Goal: Download file/media

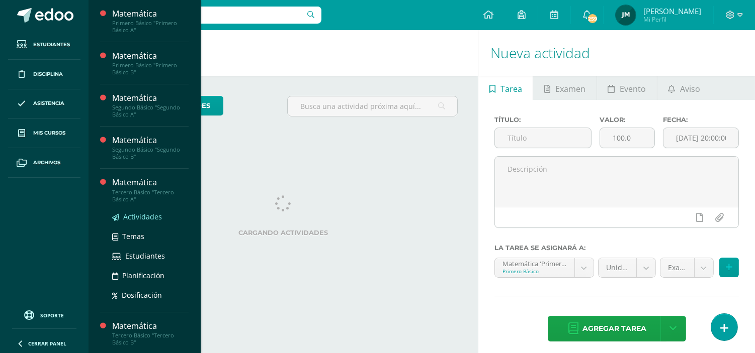
click at [150, 217] on span "Actividades" at bounding box center [142, 217] width 39 height 10
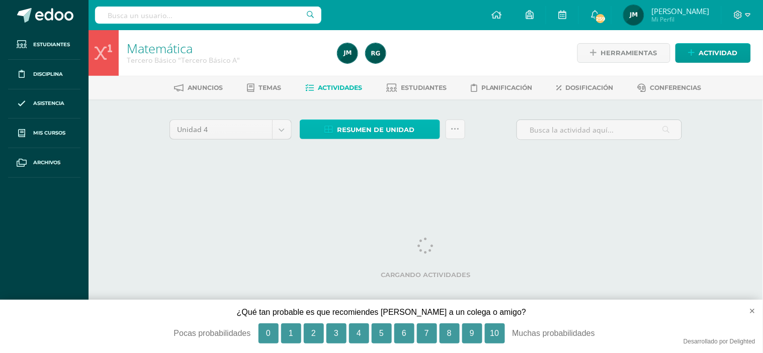
click at [393, 131] on span "Resumen de unidad" at bounding box center [375, 130] width 77 height 19
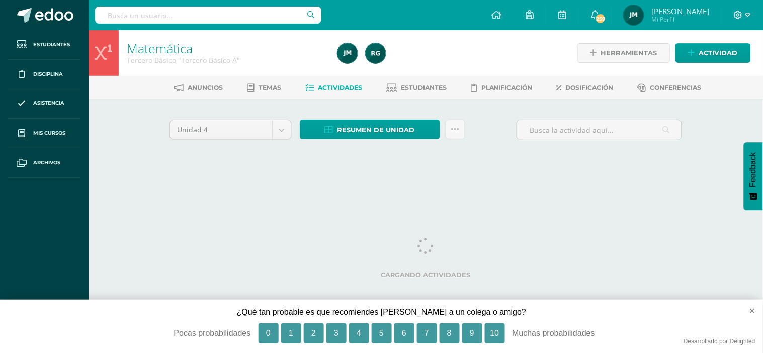
click at [383, 81] on ul "Anuncios Temas Actividades Estudiantes Planificación Dosificación Conferencias" at bounding box center [438, 87] width 674 height 17
click at [751, 311] on button "×" at bounding box center [748, 311] width 30 height 22
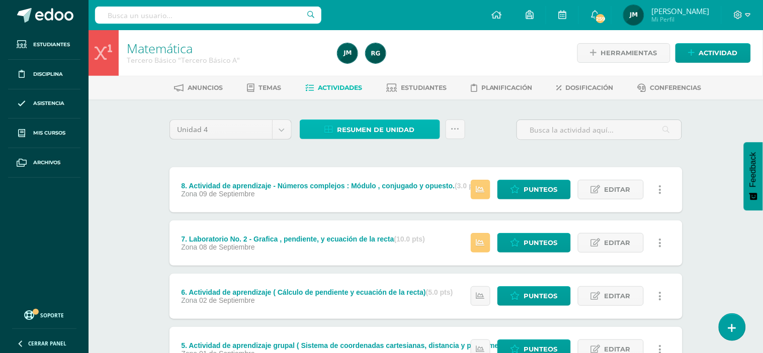
click at [354, 129] on span "Resumen de unidad" at bounding box center [375, 130] width 77 height 19
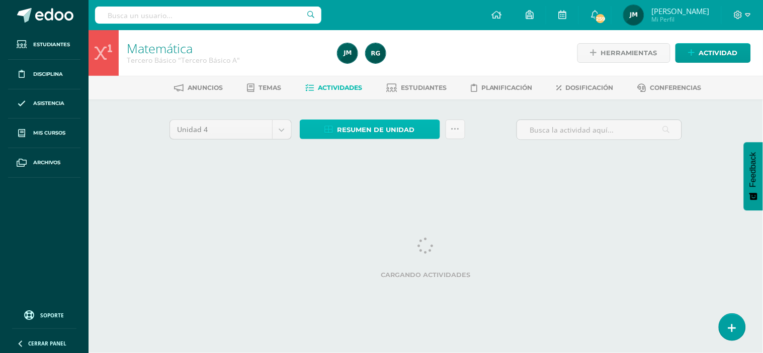
click at [379, 131] on span "Resumen de unidad" at bounding box center [375, 130] width 77 height 19
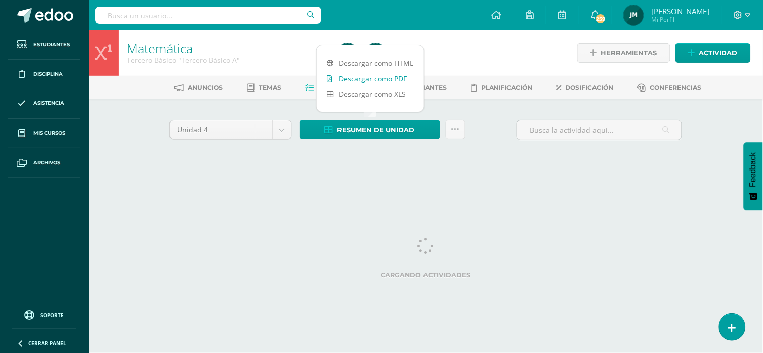
click at [377, 76] on link "Descargar como PDF" at bounding box center [370, 79] width 107 height 16
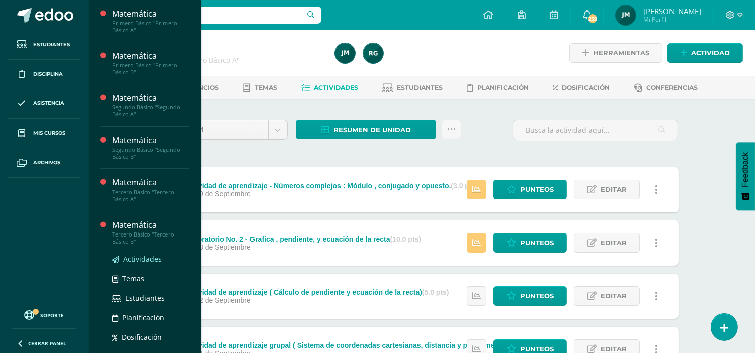
click at [147, 258] on span "Actividades" at bounding box center [142, 259] width 39 height 10
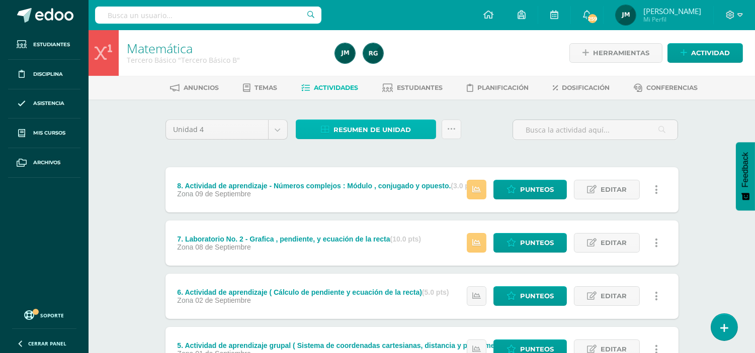
click at [360, 127] on span "Resumen de unidad" at bounding box center [371, 130] width 77 height 19
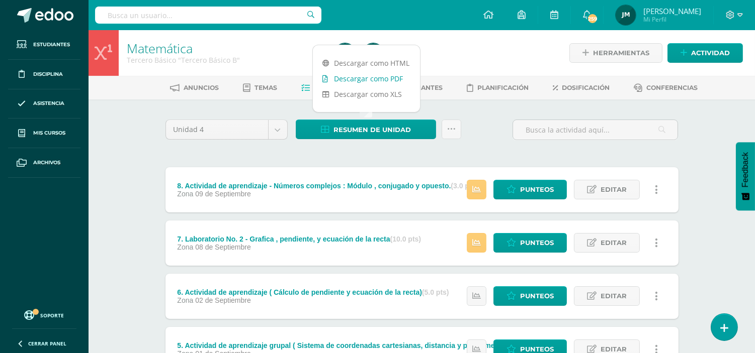
click at [360, 77] on link "Descargar como PDF" at bounding box center [366, 79] width 107 height 16
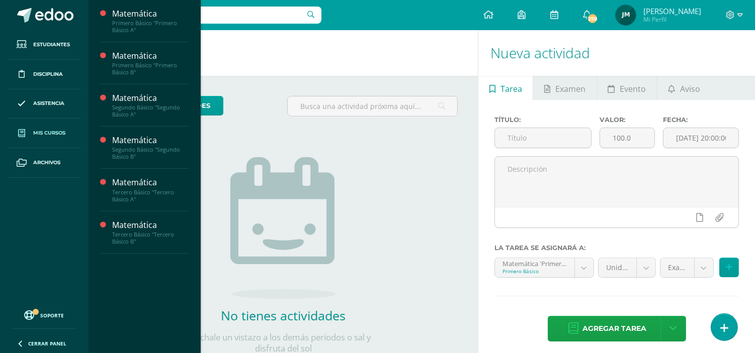
click at [56, 134] on span "Mis cursos" at bounding box center [49, 133] width 32 height 8
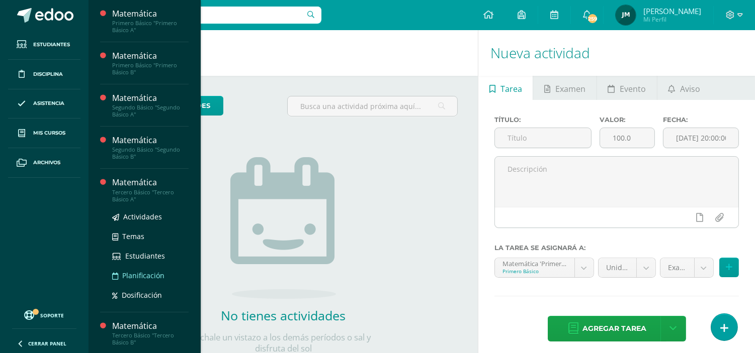
scroll to position [2, 0]
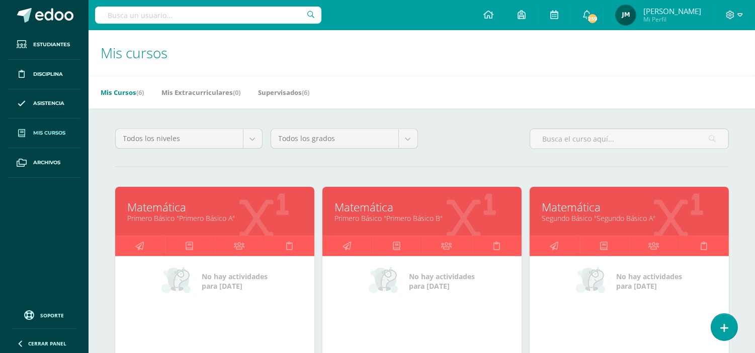
click at [202, 219] on link "Primero Básico "Primero Básico A"" at bounding box center [215, 219] width 174 height 10
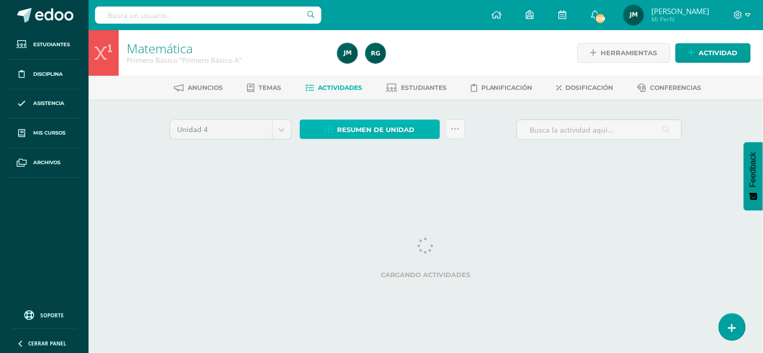
click at [342, 133] on span "Resumen de unidad" at bounding box center [375, 130] width 77 height 19
click at [365, 138] on link "Resumen de unidad" at bounding box center [370, 130] width 140 height 20
click at [367, 126] on span "Resumen de unidad" at bounding box center [375, 130] width 77 height 19
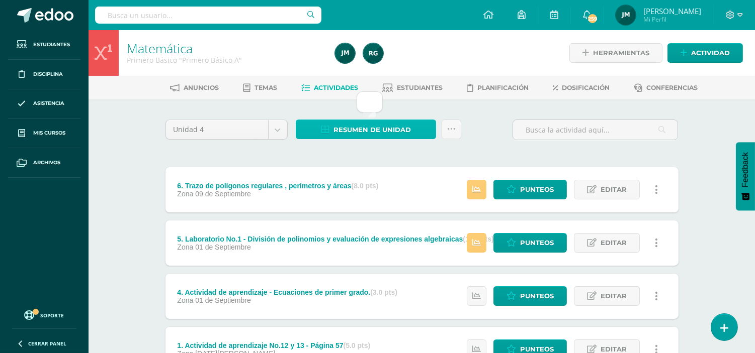
click at [359, 131] on span "Resumen de unidad" at bounding box center [371, 130] width 77 height 19
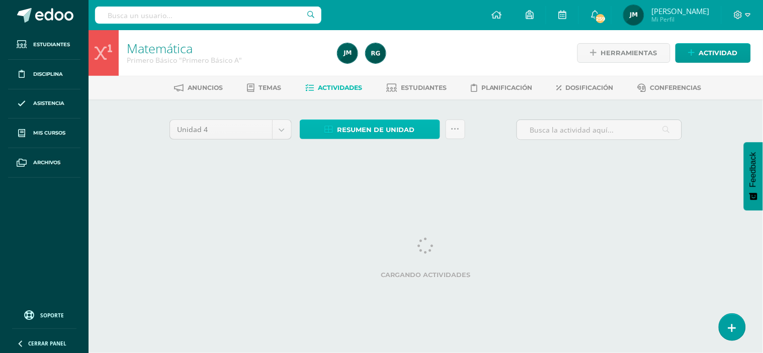
click at [360, 133] on span "Resumen de unidad" at bounding box center [375, 130] width 77 height 19
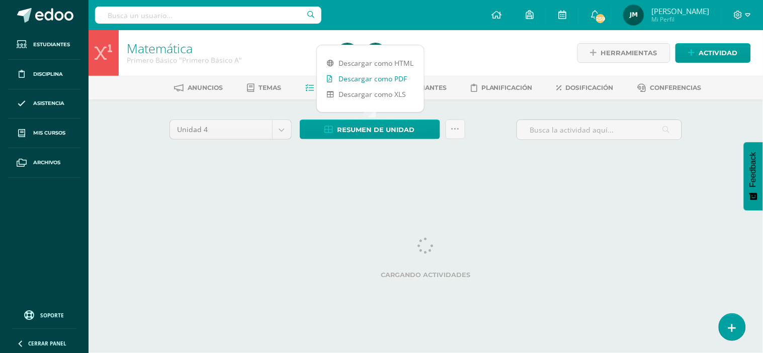
click at [362, 79] on link "Descargar como PDF" at bounding box center [370, 79] width 107 height 16
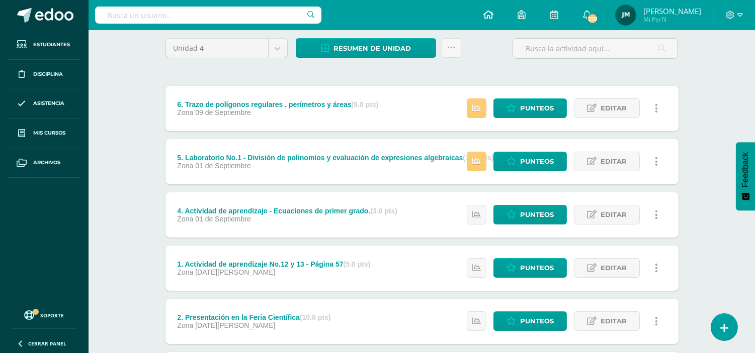
scroll to position [80, 0]
